Goal: Transaction & Acquisition: Purchase product/service

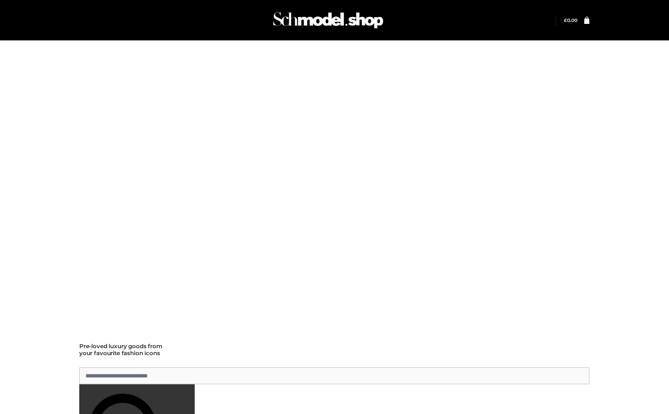
click at [194, 69] on img at bounding box center [308, 186] width 459 height 294
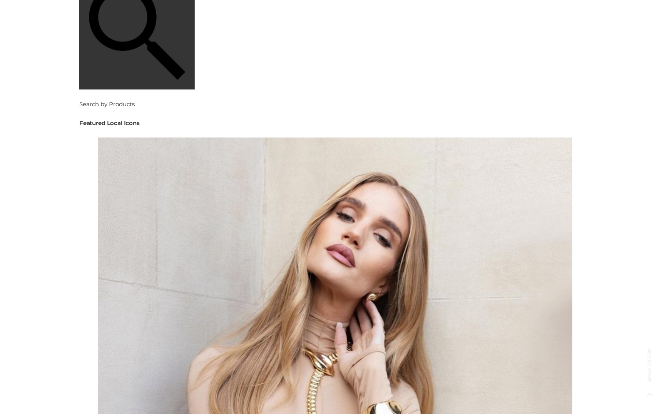
scroll to position [462, 0]
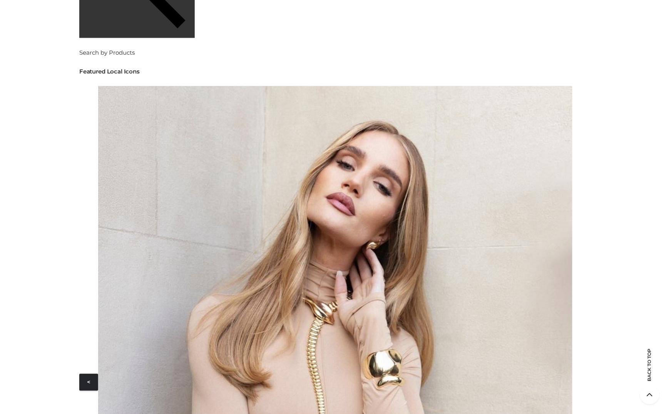
click at [209, 174] on img at bounding box center [335, 382] width 474 height 593
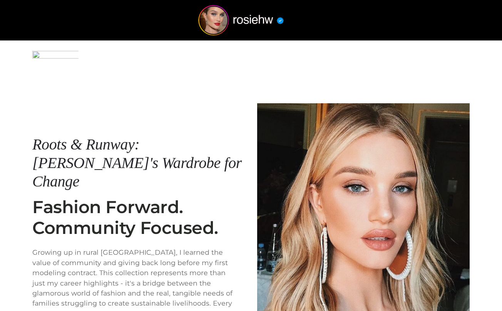
scroll to position [132, 0]
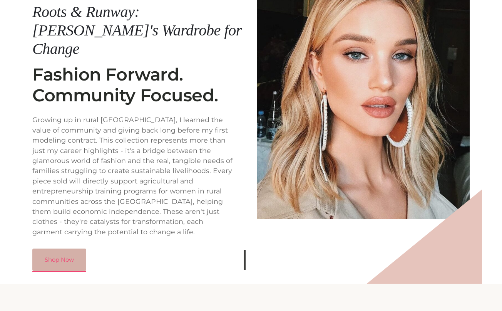
click at [56, 248] on link "Shop Now" at bounding box center [59, 259] width 54 height 22
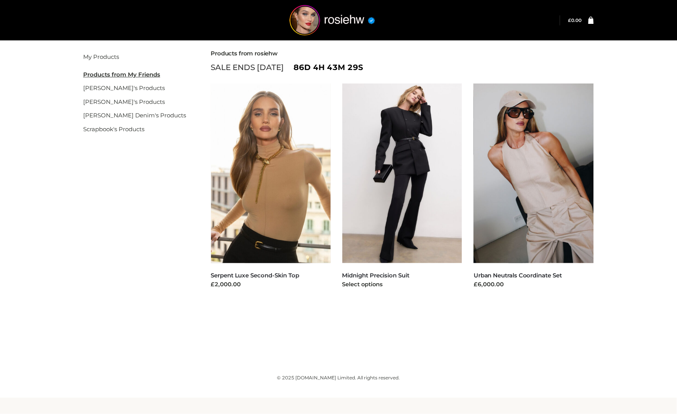
click at [373, 174] on img at bounding box center [402, 174] width 120 height 180
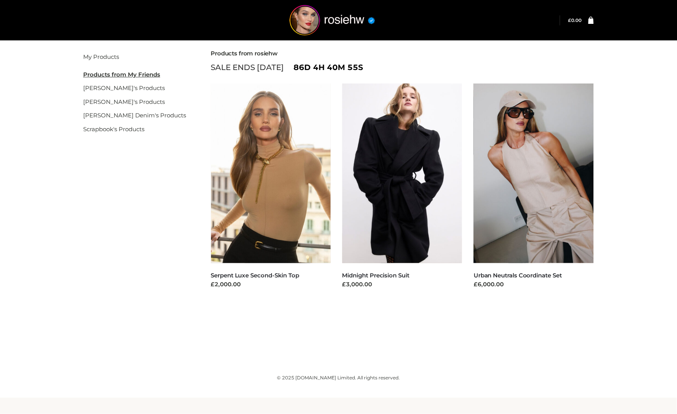
click at [260, 319] on div "Filter My Products Products from My Friends gemmachan's Products gisele's Produ…" at bounding box center [339, 190] width 530 height 302
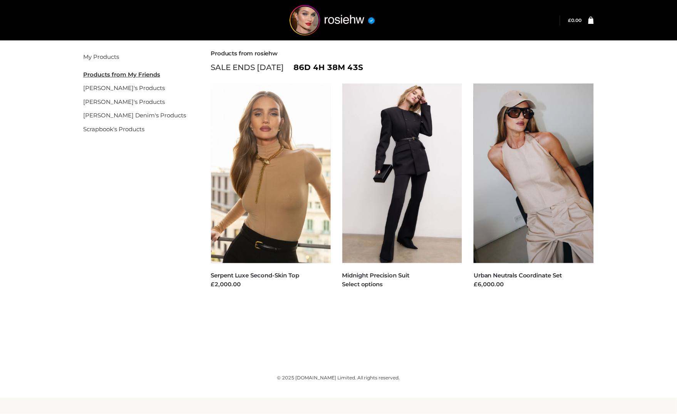
click at [419, 228] on img at bounding box center [402, 174] width 120 height 180
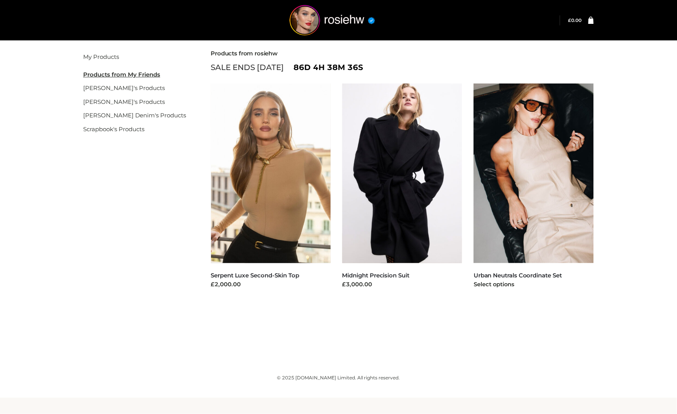
click at [528, 200] on img at bounding box center [534, 174] width 120 height 180
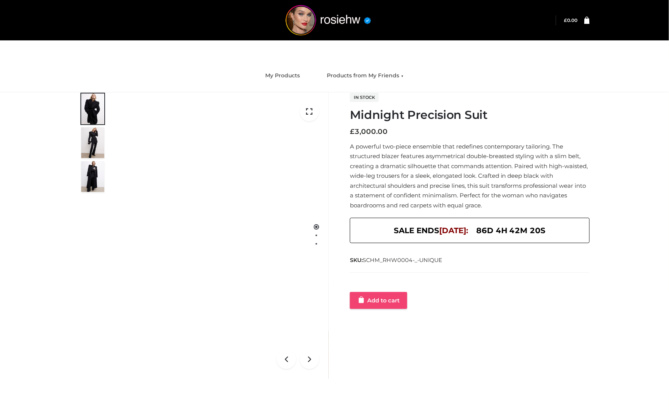
click at [396, 295] on link "Add to cart" at bounding box center [378, 300] width 57 height 17
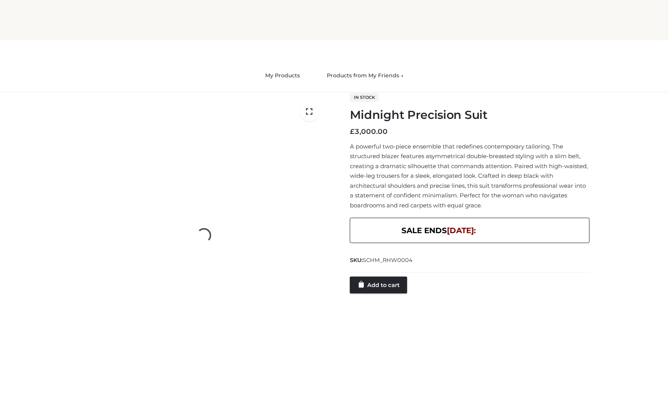
click at [419, 228] on div "SALE ENDS [DATE]:" at bounding box center [470, 230] width 240 height 25
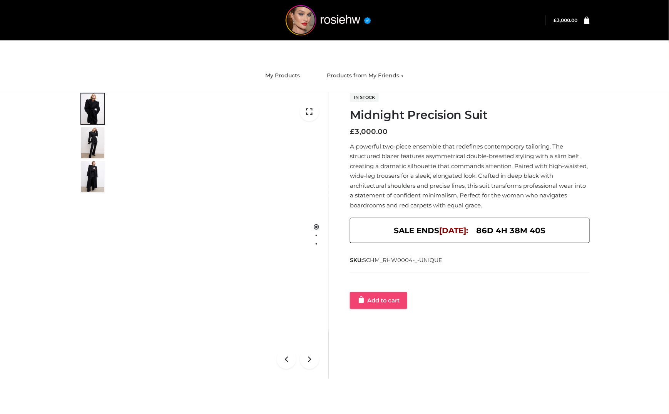
click at [367, 303] on link "Add to cart" at bounding box center [378, 300] width 57 height 17
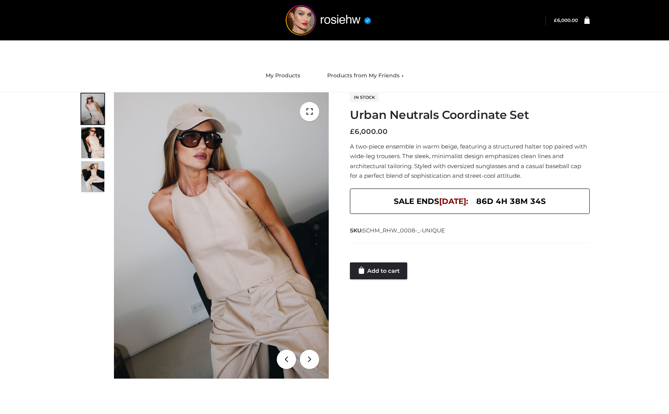
scroll to position [60, 0]
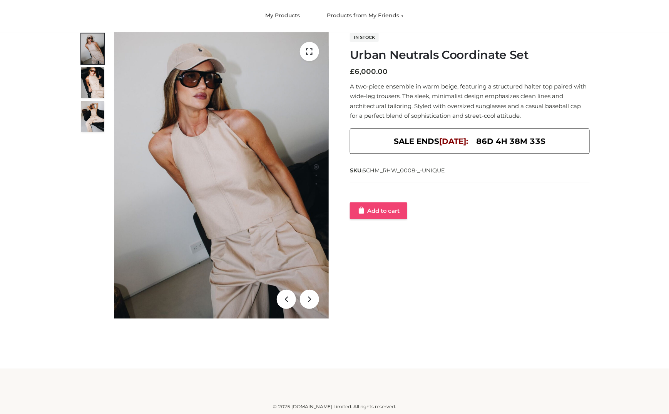
click at [380, 205] on link "Add to cart" at bounding box center [378, 211] width 57 height 17
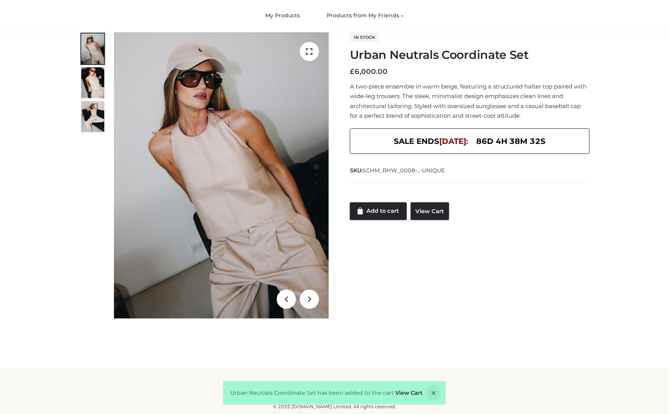
scroll to position [0, 0]
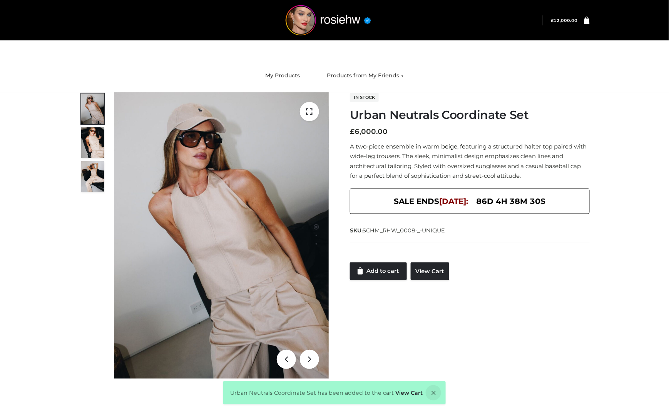
click at [586, 23] on icon at bounding box center [587, 19] width 5 height 7
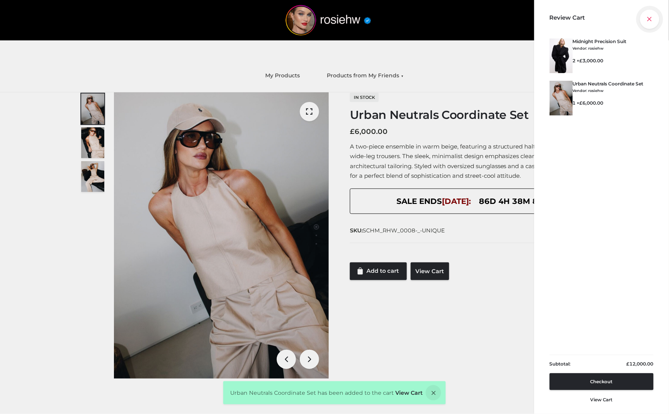
click at [655, 22] on icon at bounding box center [649, 19] width 19 height 19
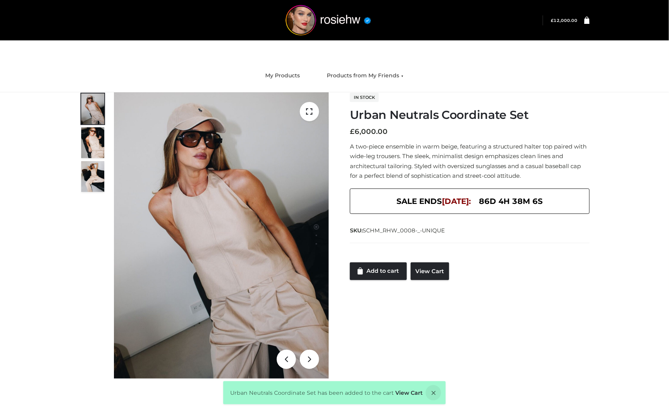
click at [558, 268] on div "Add to cart View Cart" at bounding box center [470, 272] width 240 height 18
click at [284, 78] on link "My Products" at bounding box center [283, 75] width 46 height 17
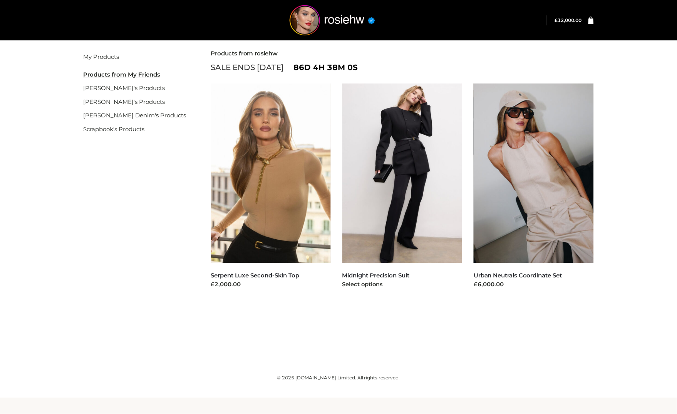
click at [384, 216] on img at bounding box center [402, 174] width 120 height 180
click at [399, 116] on img at bounding box center [402, 174] width 120 height 180
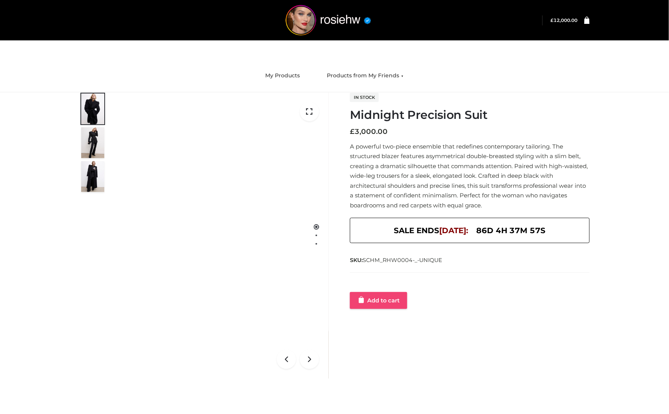
click at [377, 307] on link "Add to cart" at bounding box center [378, 300] width 57 height 17
click at [341, 22] on img at bounding box center [329, 20] width 116 height 30
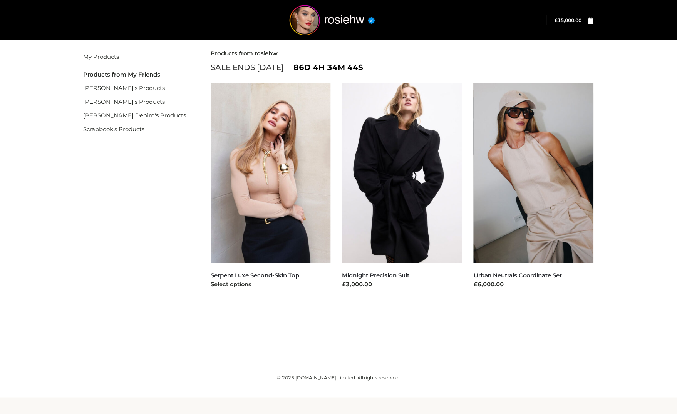
click at [276, 198] on img at bounding box center [271, 174] width 120 height 180
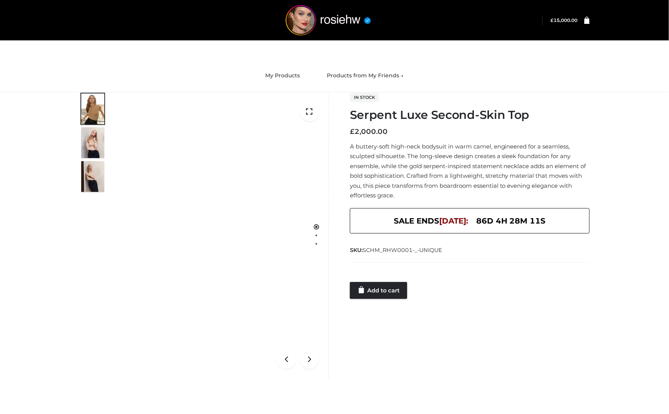
scroll to position [51, 0]
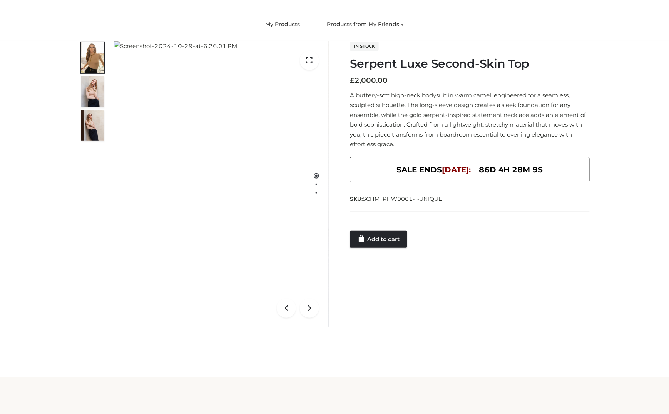
click at [590, 126] on div "In stock Serpent Luxe Second-Skin Top £ 2,000.00 A buttery-soft high-neck bodys…" at bounding box center [465, 144] width 261 height 207
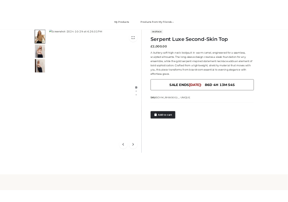
scroll to position [45, 0]
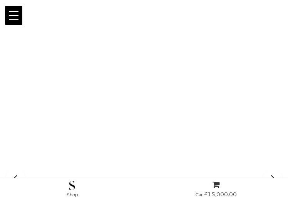
click at [0, 0] on link "Products from My Friends" at bounding box center [0, 0] width 0 height 0
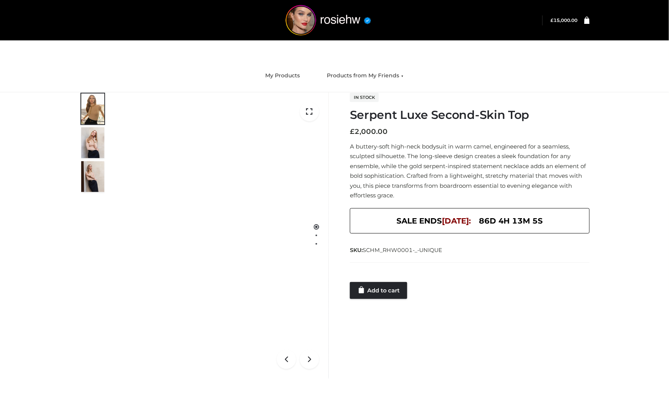
click at [545, 79] on ul "My Products Products from My Friends gemmachan's Products gisele's Products Par…" at bounding box center [335, 75] width 462 height 21
